Goal: Task Accomplishment & Management: Use online tool/utility

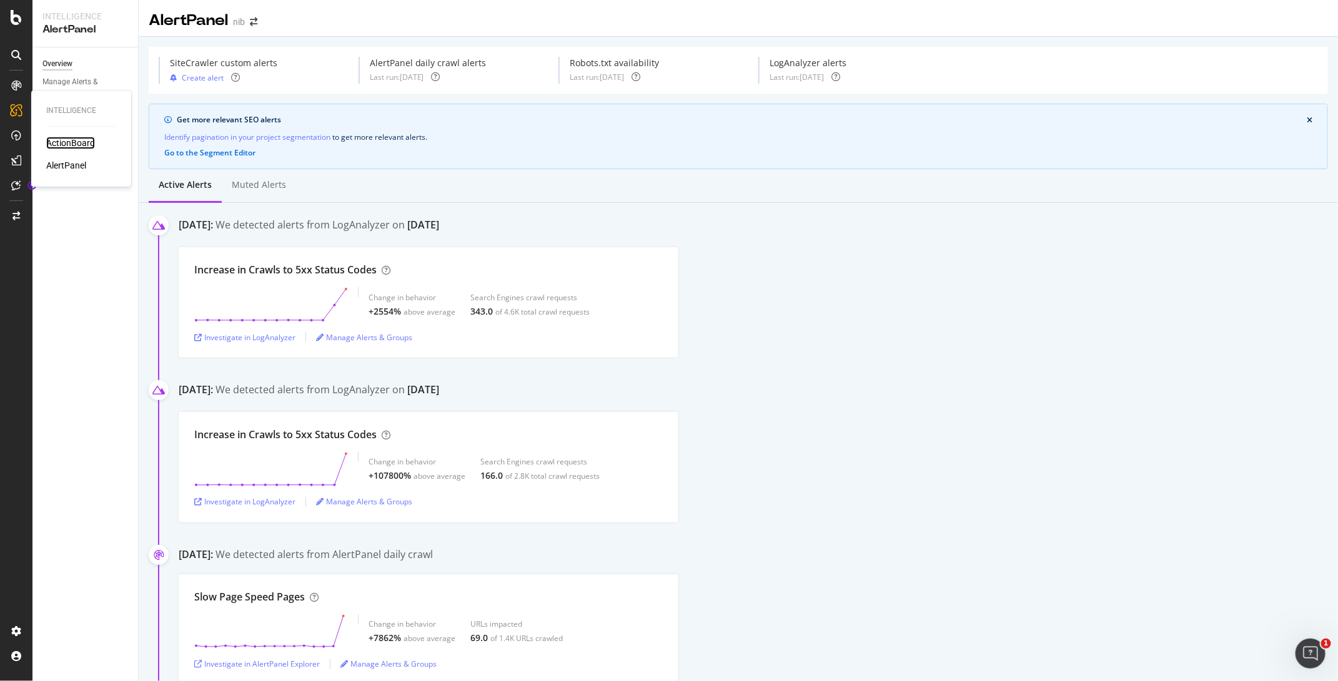
click at [79, 142] on div "ActionBoard" at bounding box center [70, 143] width 49 height 12
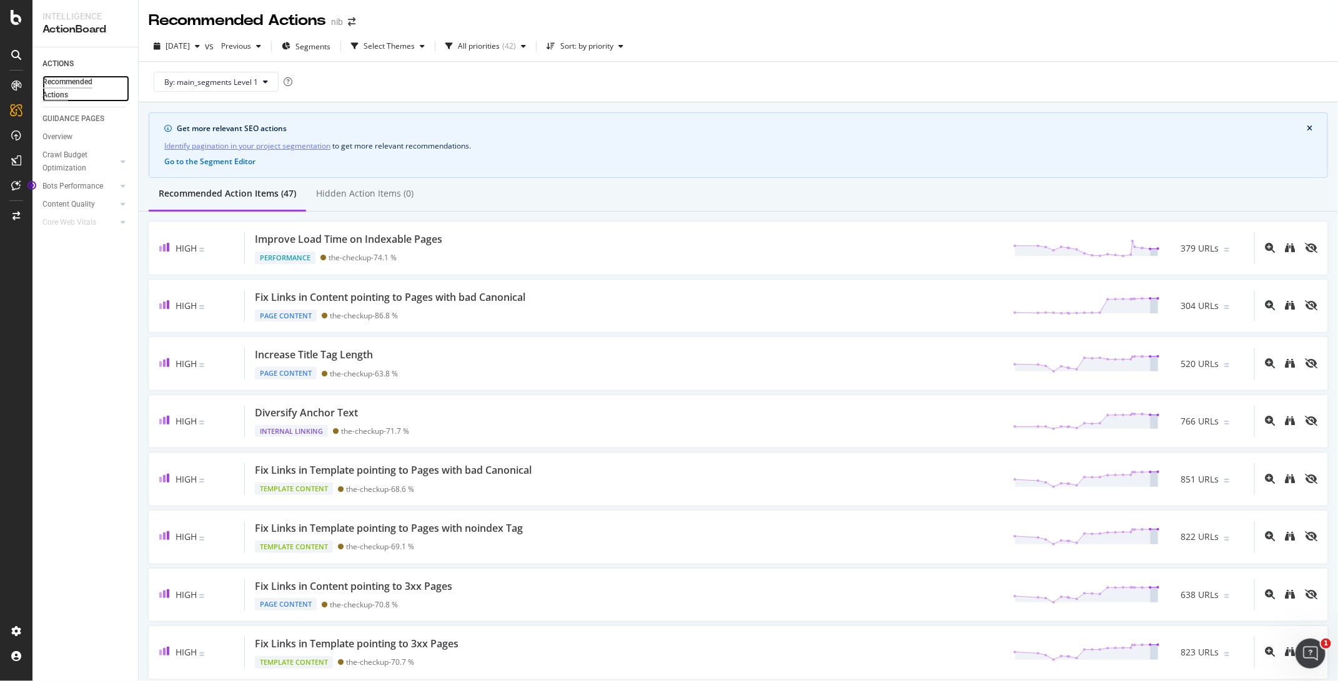
click at [54, 86] on div "Recommended Actions" at bounding box center [79, 89] width 75 height 26
click at [54, 82] on div "Recommended Actions" at bounding box center [79, 89] width 75 height 26
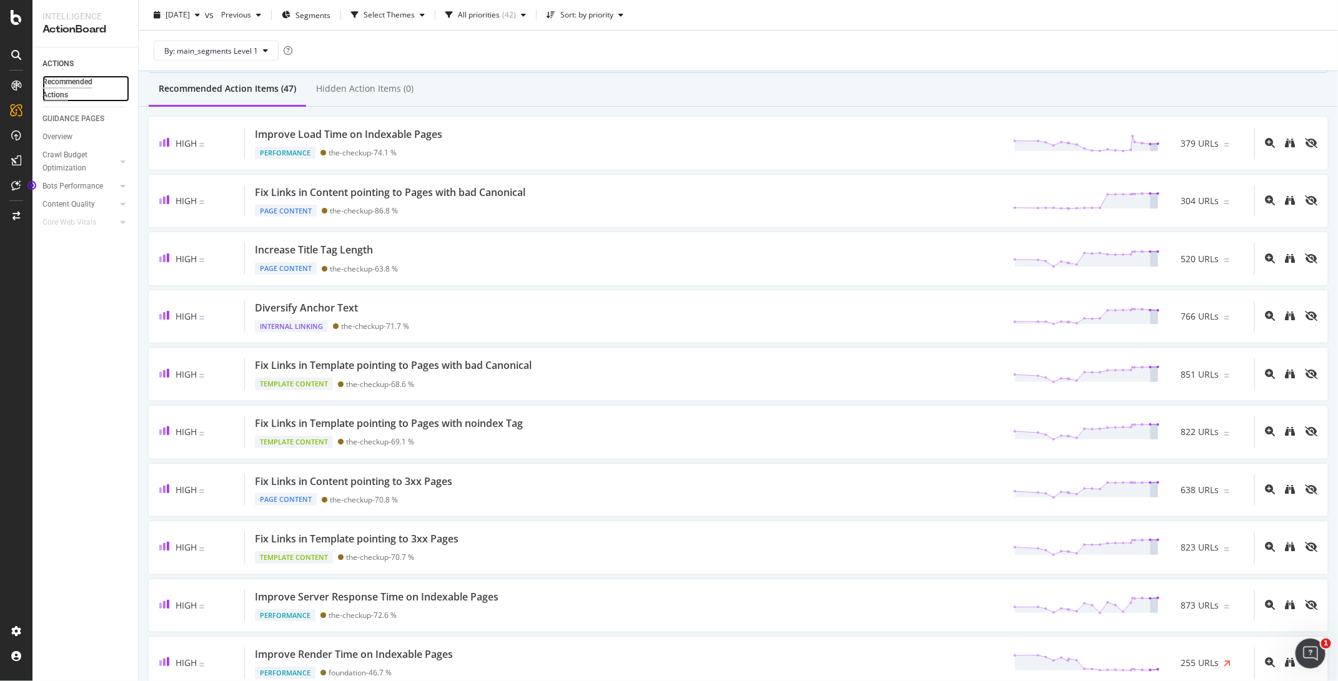
scroll to position [104, 0]
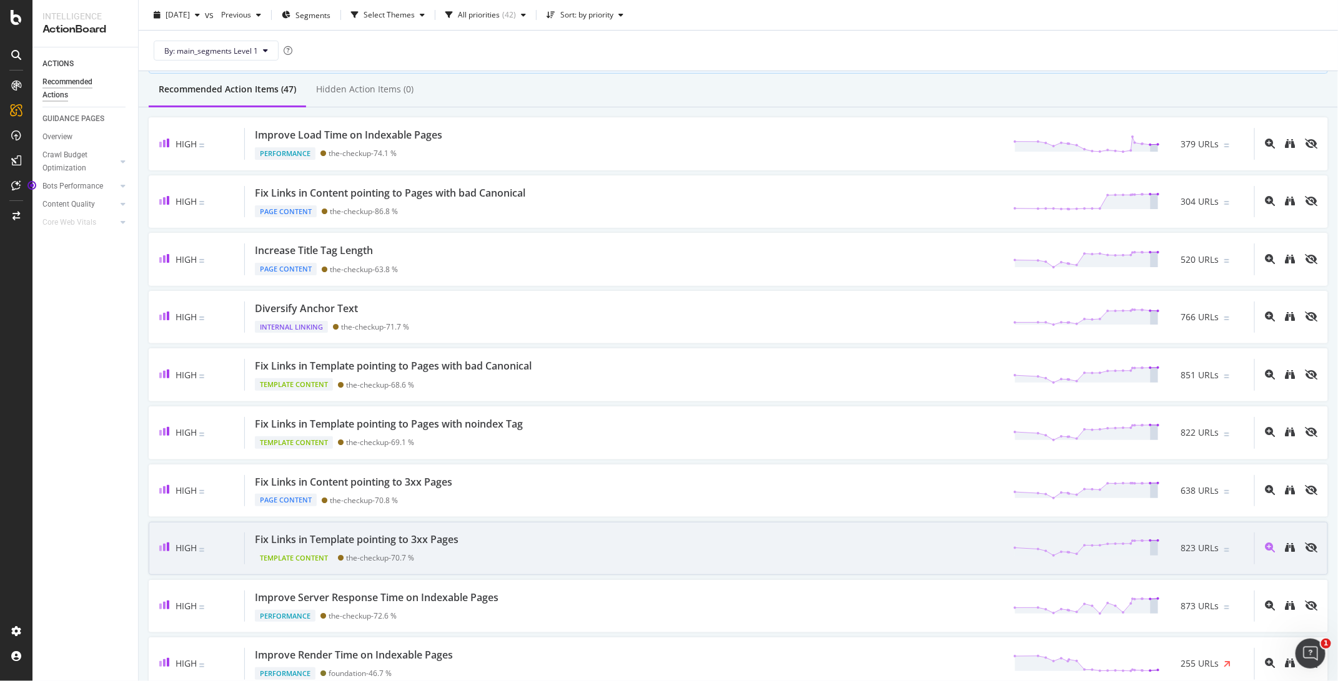
click at [363, 545] on div "Fix Links in Template pointing to 3xx Pages" at bounding box center [357, 540] width 204 height 14
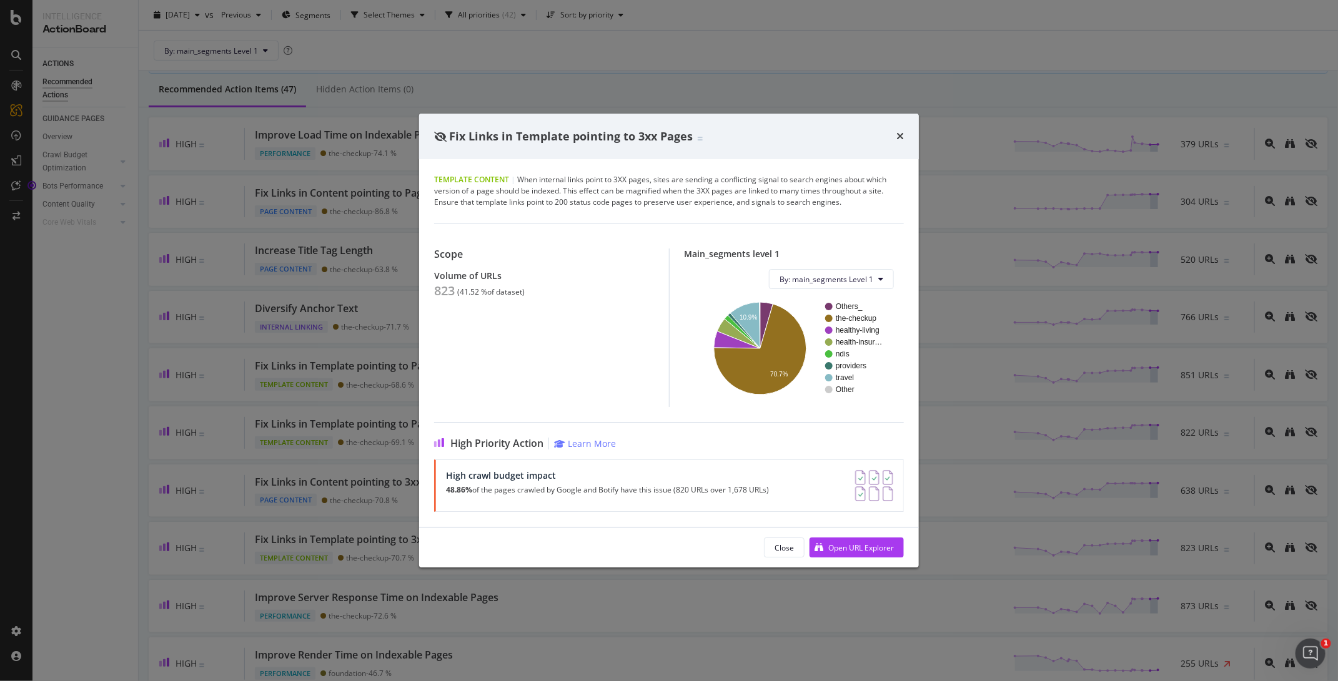
click at [904, 135] on div "Fix Links in Template pointing to 3xx Pages" at bounding box center [669, 137] width 500 height 46
click at [899, 138] on icon "times" at bounding box center [899, 136] width 7 height 10
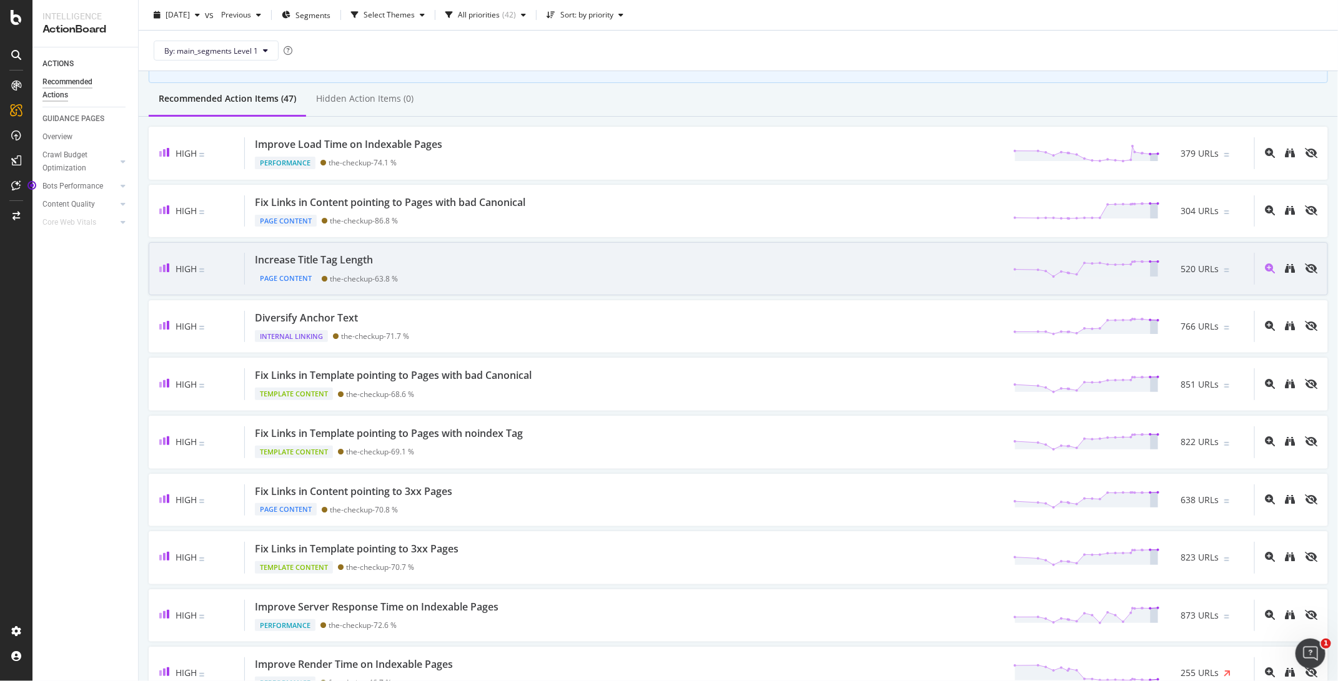
scroll to position [102, 0]
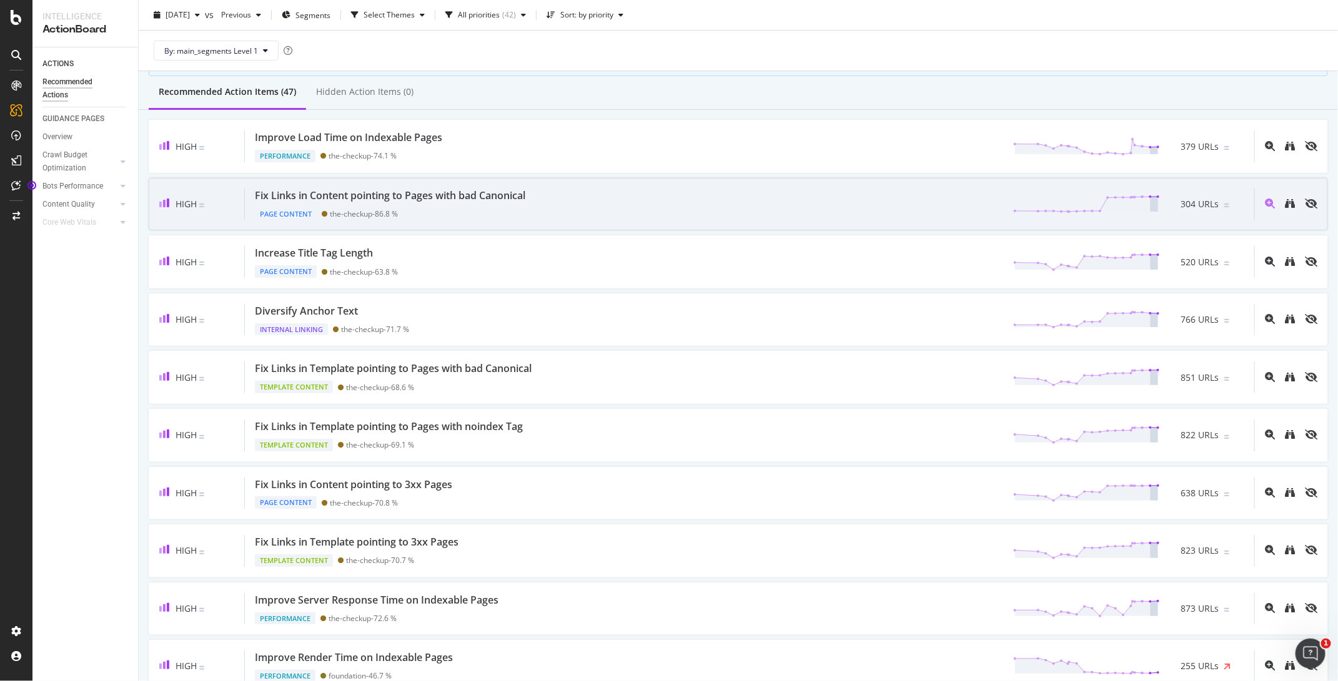
click at [452, 197] on div "Fix Links in Content pointing to Pages with bad Canonical" at bounding box center [390, 196] width 270 height 14
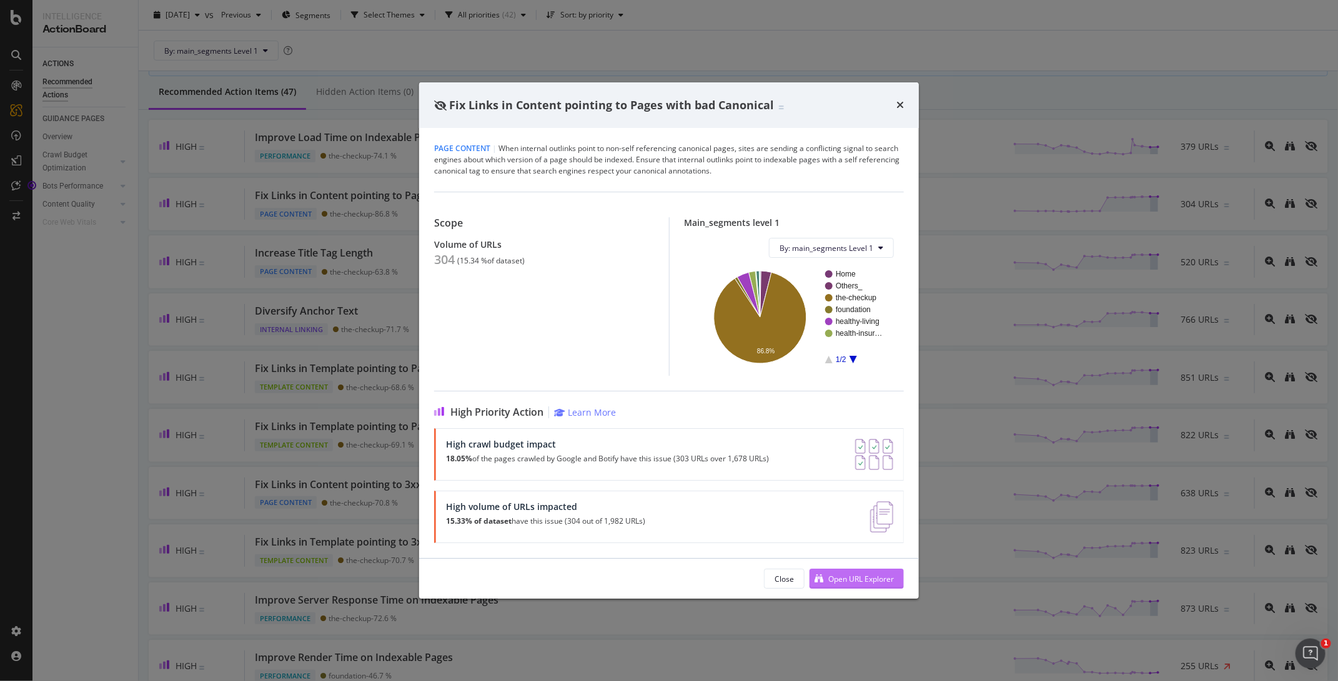
click at [846, 576] on div "Open URL Explorer" at bounding box center [861, 579] width 66 height 11
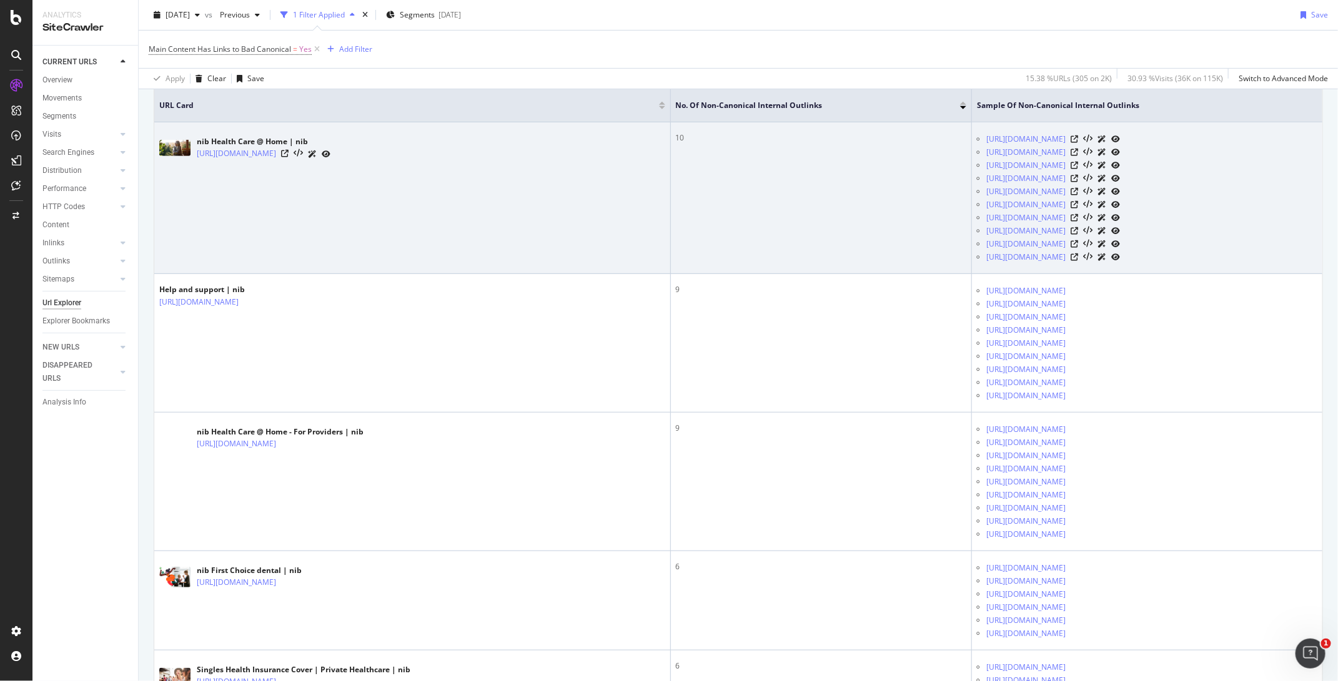
scroll to position [337, 0]
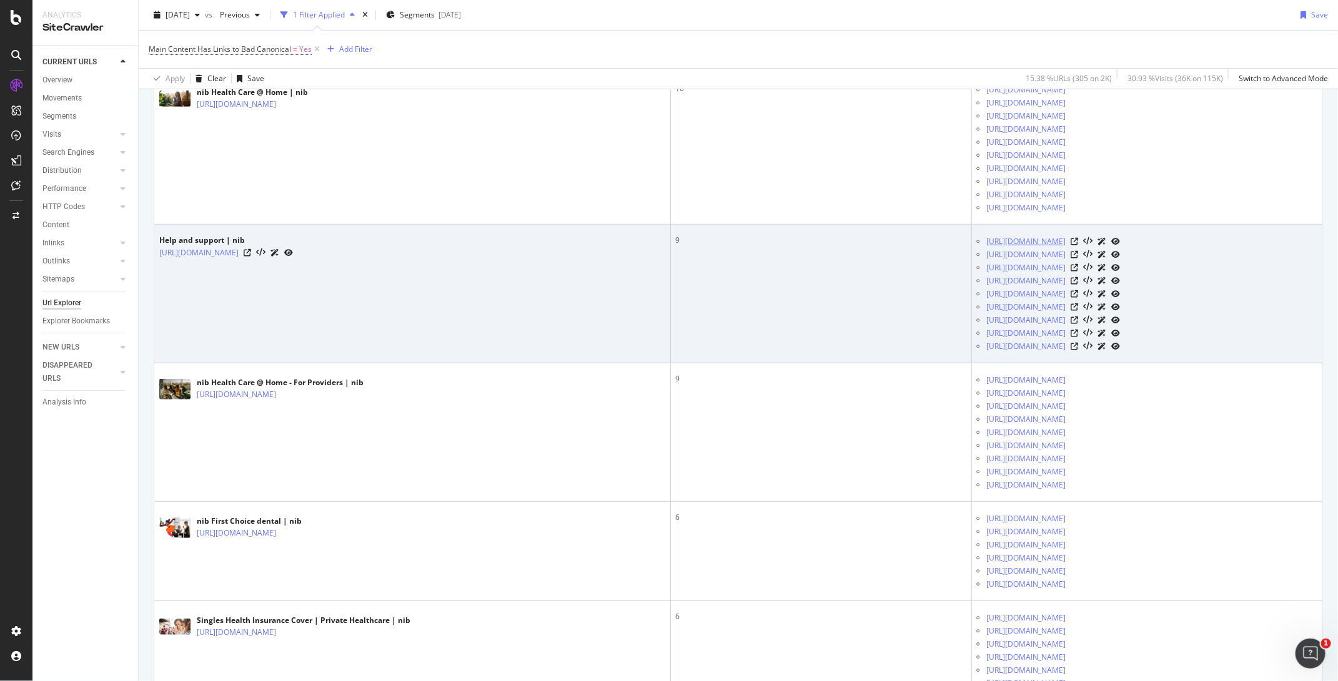
click at [986, 242] on link "https://www.nib.com.au/help/thrive?tab=Managing%20your%20account" at bounding box center [1025, 241] width 79 height 12
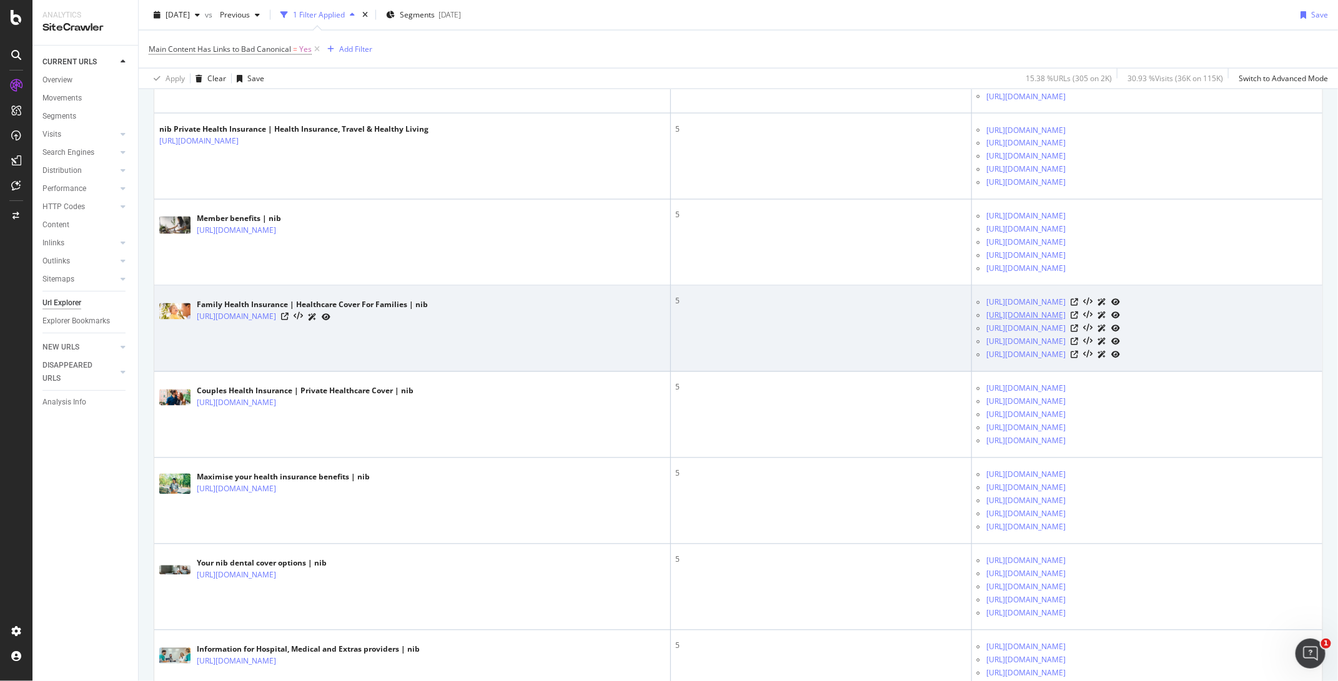
scroll to position [1209, 0]
